Goal: Task Accomplishment & Management: Manage account settings

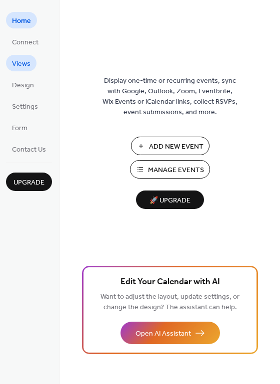
click at [23, 62] on span "Views" at bounding box center [21, 64] width 18 height 10
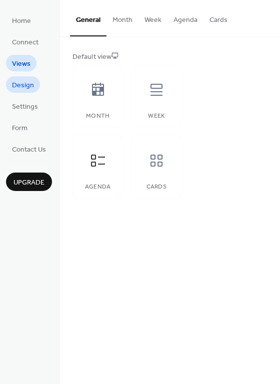
click at [19, 84] on span "Design" at bounding box center [23, 85] width 22 height 10
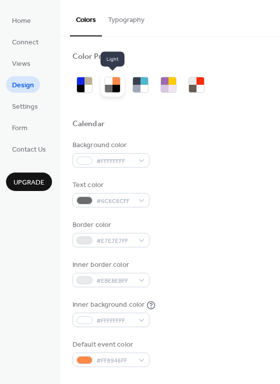
click at [115, 86] on div at bounding box center [115, 88] width 7 height 7
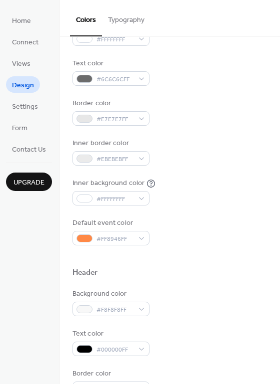
scroll to position [122, 0]
click at [142, 120] on div "#E7E7E7FF" at bounding box center [110, 118] width 77 height 14
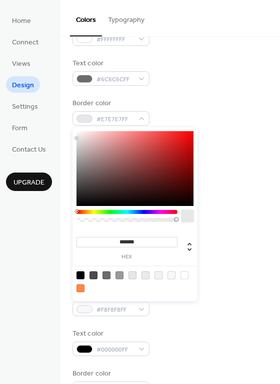
click at [85, 213] on div at bounding box center [126, 212] width 101 height 4
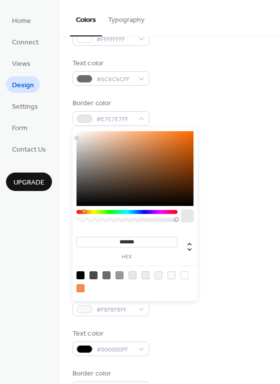
click at [83, 209] on div "******* hex" at bounding box center [134, 214] width 125 height 174
type input "*******"
click at [186, 135] on div at bounding box center [134, 168] width 117 height 75
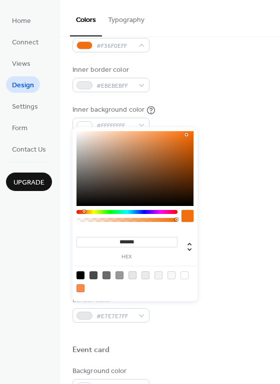
scroll to position [196, 0]
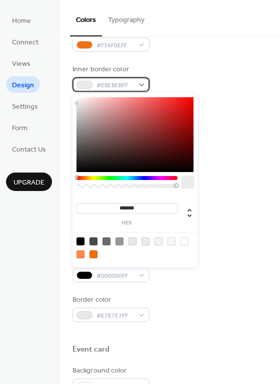
click at [141, 84] on div "#EBEBEBFF" at bounding box center [110, 84] width 77 height 14
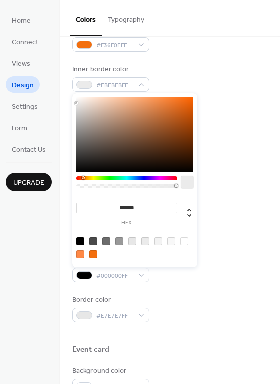
drag, startPoint x: 87, startPoint y: 178, endPoint x: 83, endPoint y: 181, distance: 5.1
click at [83, 181] on div at bounding box center [126, 184] width 101 height 17
type input "*******"
click at [188, 101] on div at bounding box center [134, 134] width 117 height 75
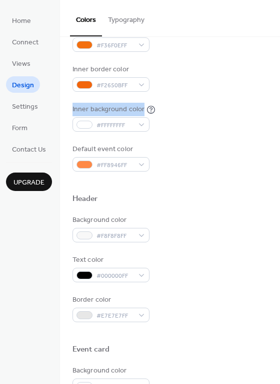
drag, startPoint x: 276, startPoint y: 84, endPoint x: 276, endPoint y: 99, distance: 15.0
click at [276, 99] on div "Color Presets Calendar Background color #FFFFFFFF Text color #6C6C6CFF Border c…" at bounding box center [170, 228] width 220 height 775
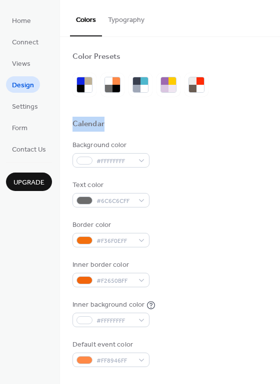
drag, startPoint x: 276, startPoint y: 102, endPoint x: 276, endPoint y: 119, distance: 17.0
drag, startPoint x: 278, startPoint y: 25, endPoint x: 277, endPoint y: 54, distance: 28.5
click at [277, 54] on div "Colors Typography Color Presets Calendar Background color #FFFFFFFF Text color …" at bounding box center [170, 192] width 220 height 384
